Goal: Transaction & Acquisition: Purchase product/service

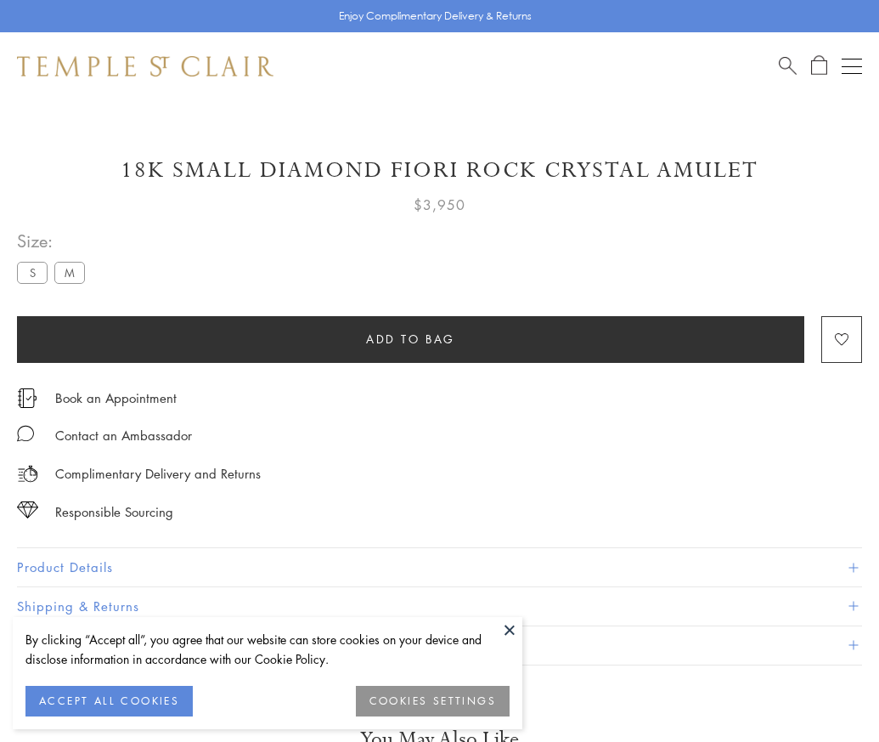
click at [410, 338] on span "Add to bag" at bounding box center [410, 339] width 89 height 19
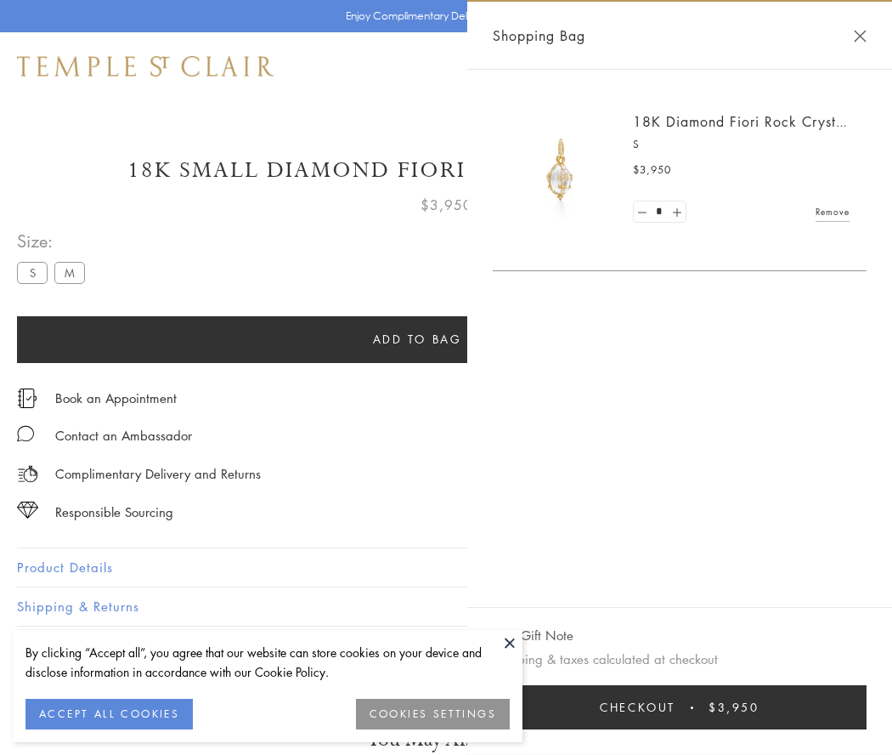
click at [691, 707] on button "Checkout $3,950" at bounding box center [680, 707] width 374 height 44
